Goal: Information Seeking & Learning: Learn about a topic

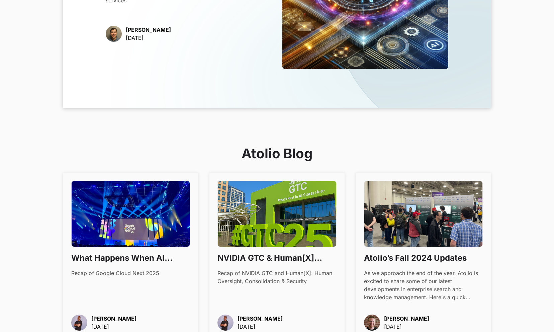
click at [253, 226] on img at bounding box center [276, 214] width 119 height 66
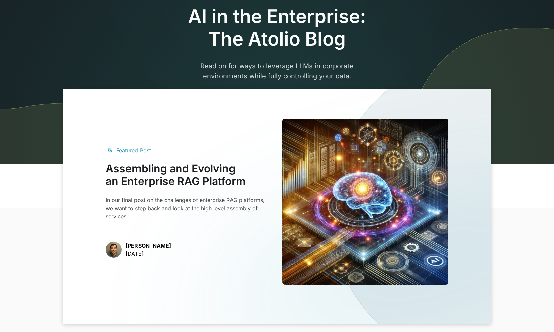
scroll to position [4, 0]
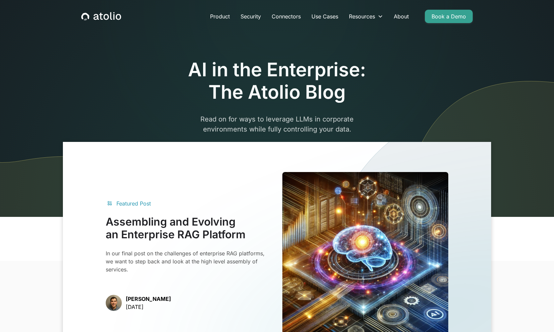
click at [310, 201] on img at bounding box center [365, 255] width 166 height 166
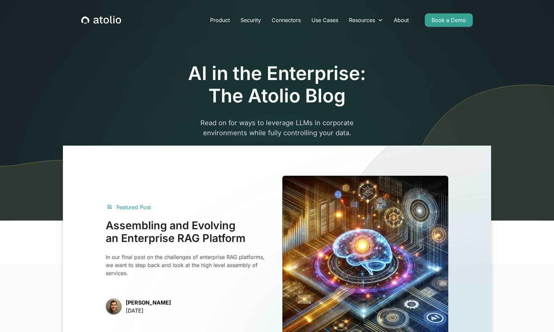
scroll to position [0, 0]
click at [325, 19] on link "Use Cases" at bounding box center [324, 19] width 37 height 13
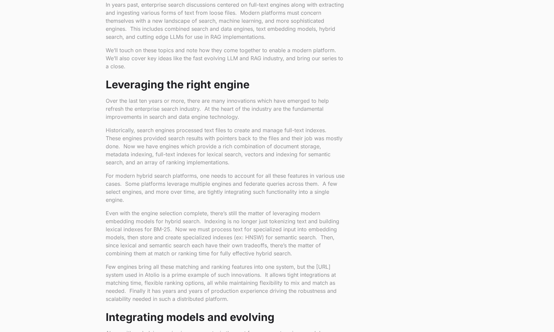
scroll to position [358, 0]
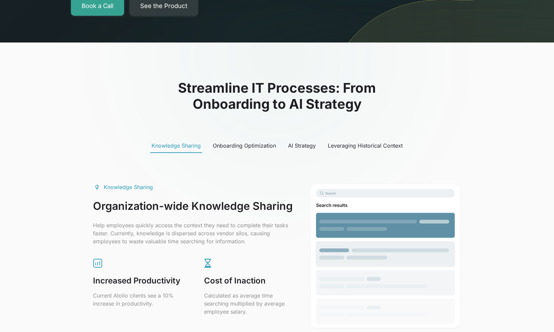
scroll to position [249, 0]
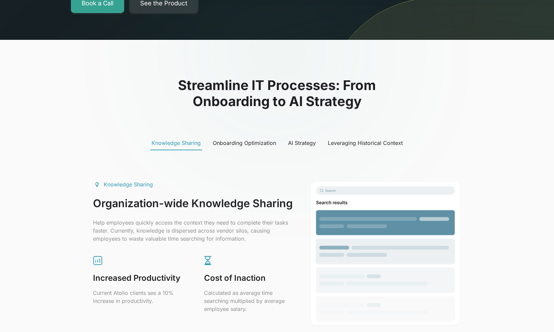
click at [230, 137] on link "Onboarding Optimization" at bounding box center [244, 143] width 66 height 14
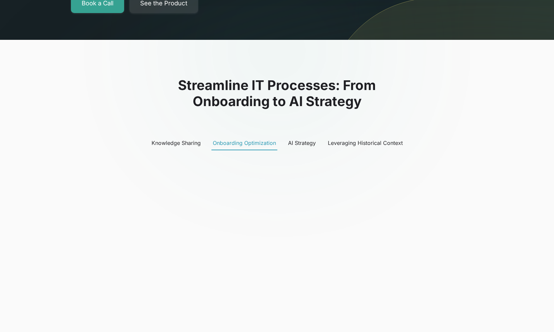
click at [230, 137] on link "Onboarding Optimization" at bounding box center [244, 143] width 66 height 14
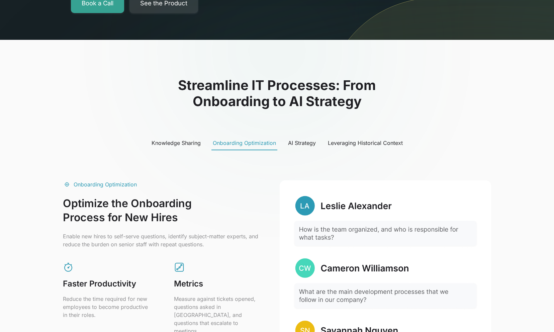
click at [284, 139] on div "Knowledge Sharing Onboarding Optimization AI Strategy Leveraging Historical Con…" at bounding box center [277, 143] width 428 height 14
click at [301, 145] on div "AI Strategy" at bounding box center [302, 143] width 28 height 8
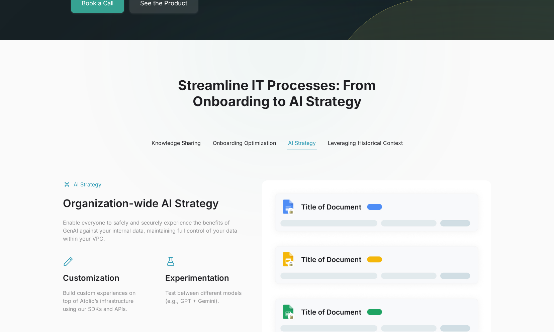
click at [349, 144] on div "Leveraging Historical Context" at bounding box center [365, 143] width 75 height 8
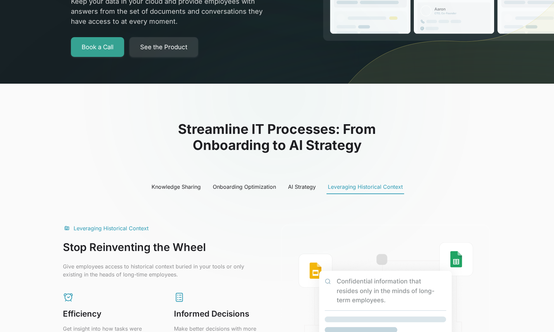
scroll to position [0, 0]
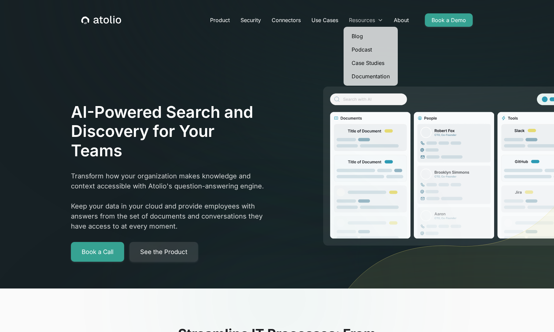
click at [364, 21] on div "Resources" at bounding box center [362, 20] width 26 height 8
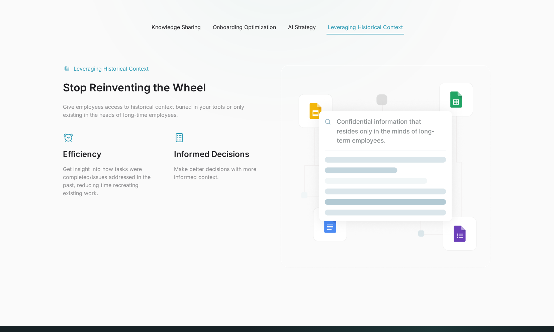
scroll to position [365, 0]
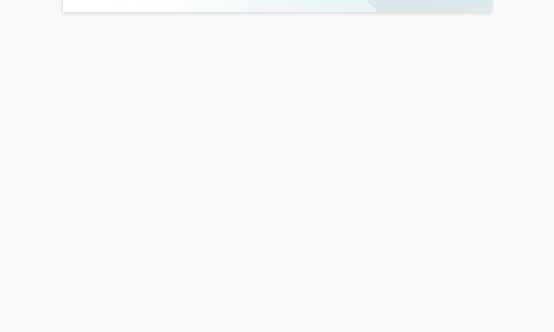
scroll to position [437, 0]
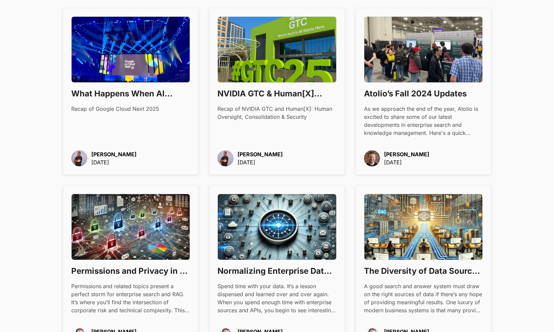
click at [160, 102] on div "What Happens When AI Becomes Boring Recap of Google Cloud Next 2025" at bounding box center [130, 100] width 119 height 25
